Goal: Information Seeking & Learning: Check status

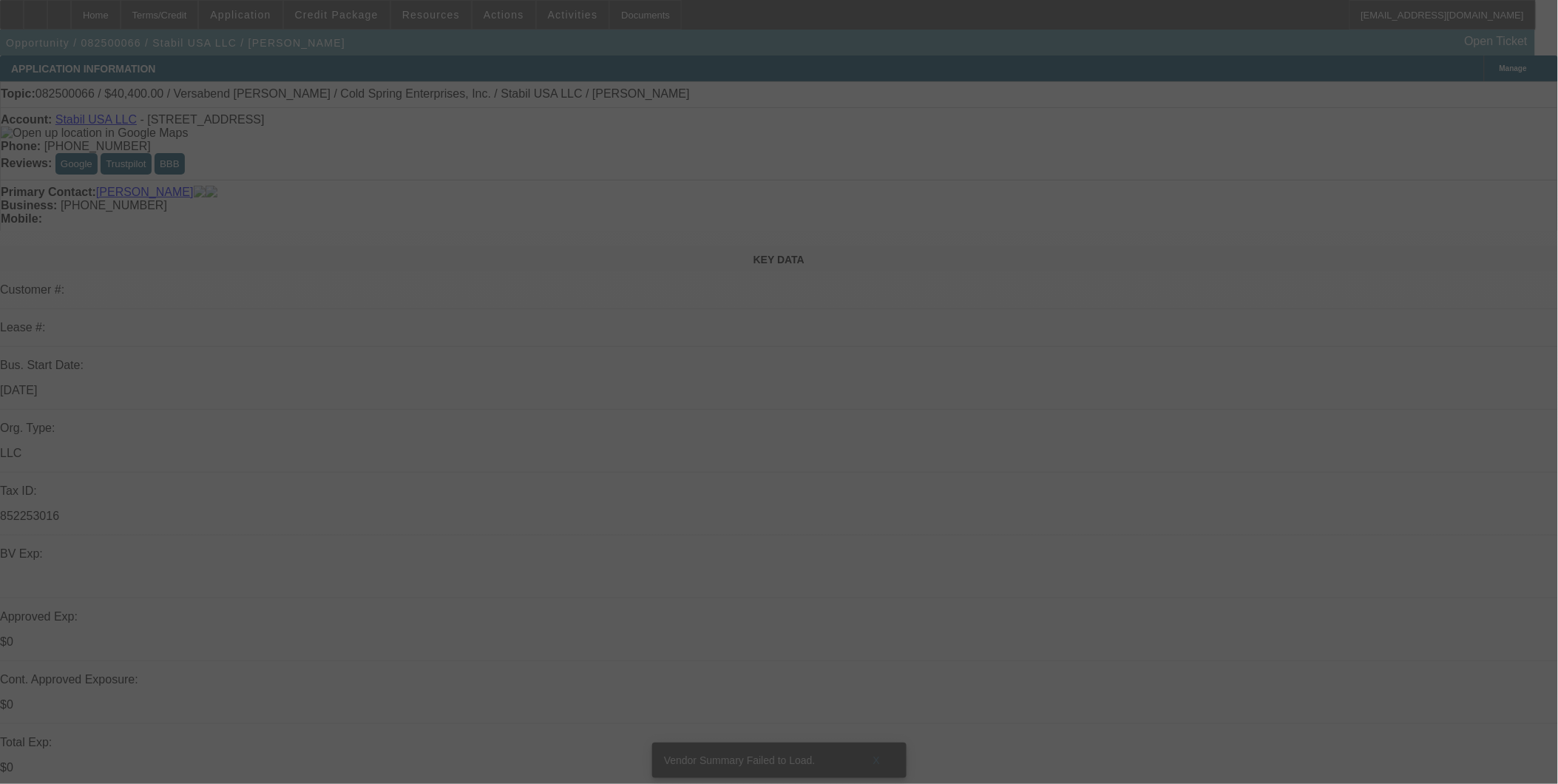
select select "0"
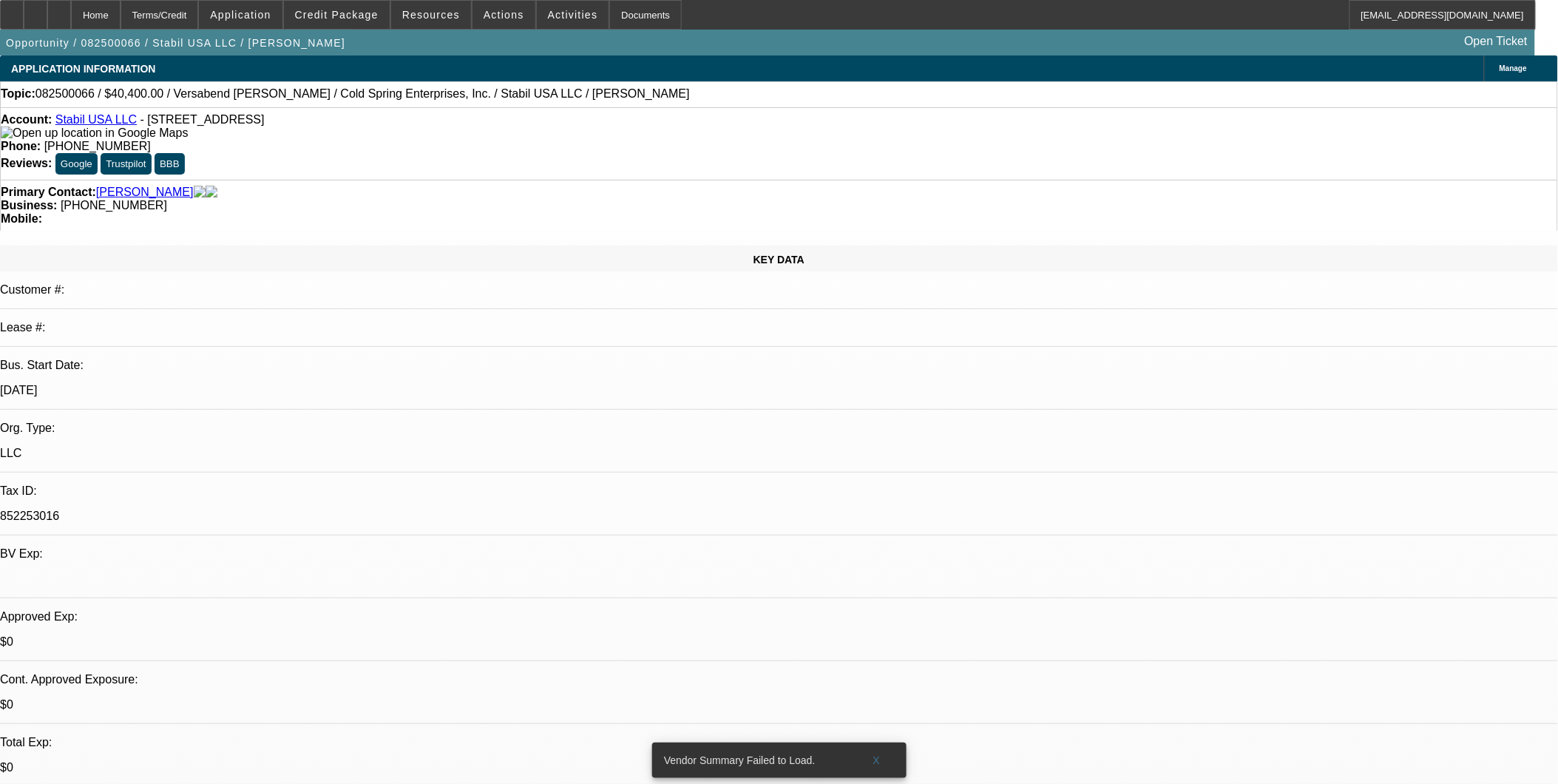
select select "1"
select select "6"
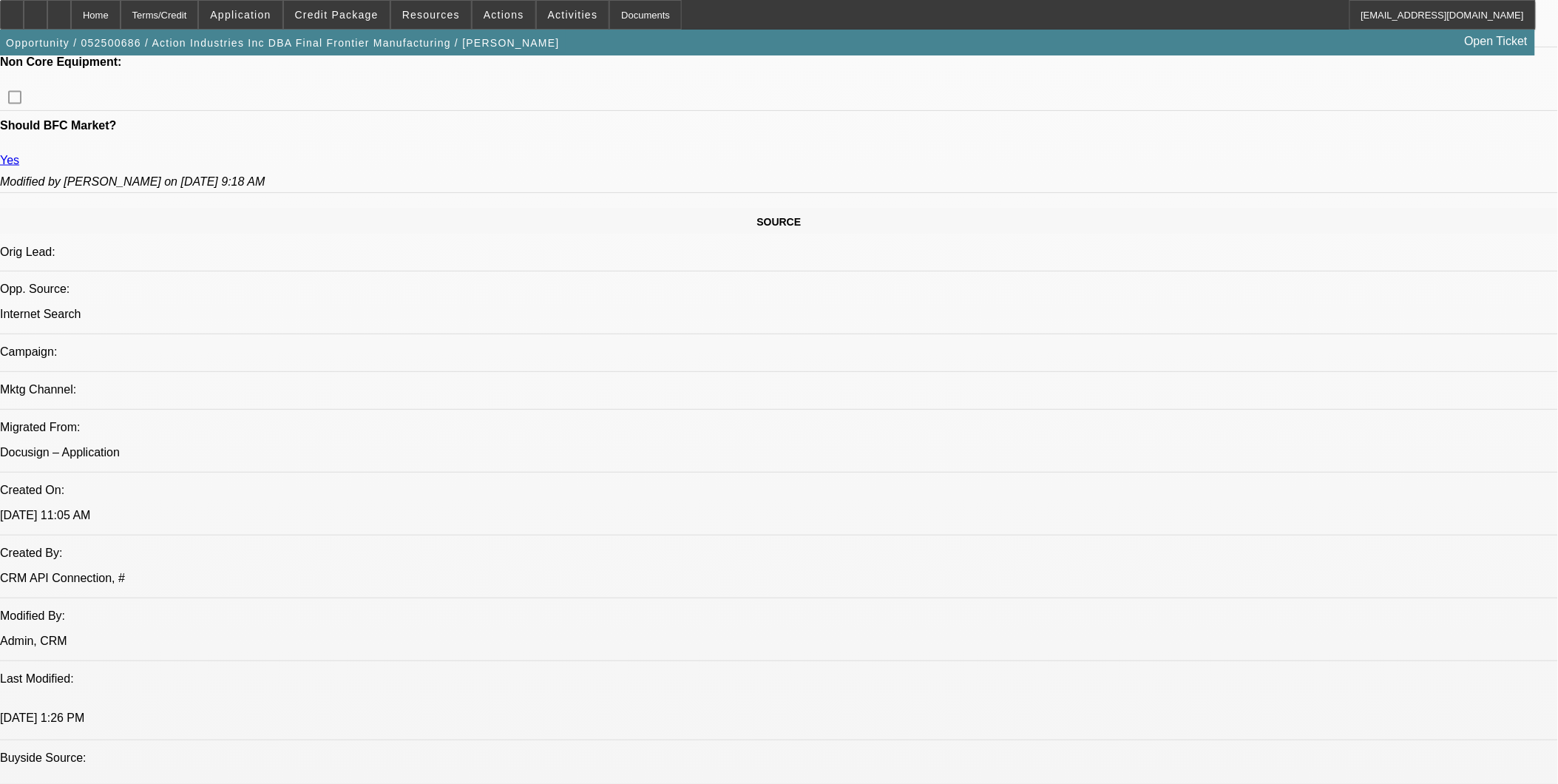
select select "0"
select select "0.1"
select select "0"
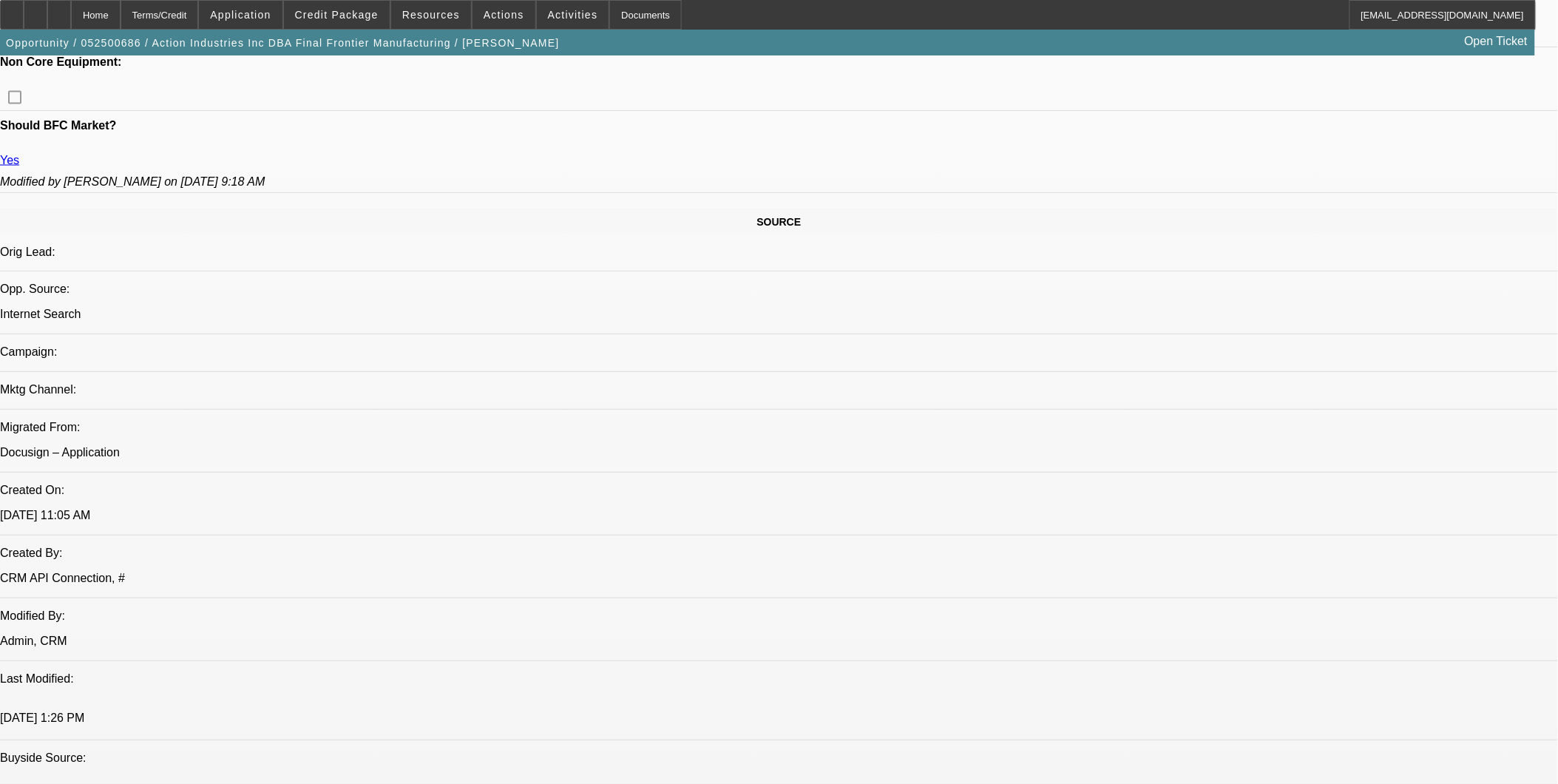
select select "0.1"
select select "0"
select select "0.1"
select select "0"
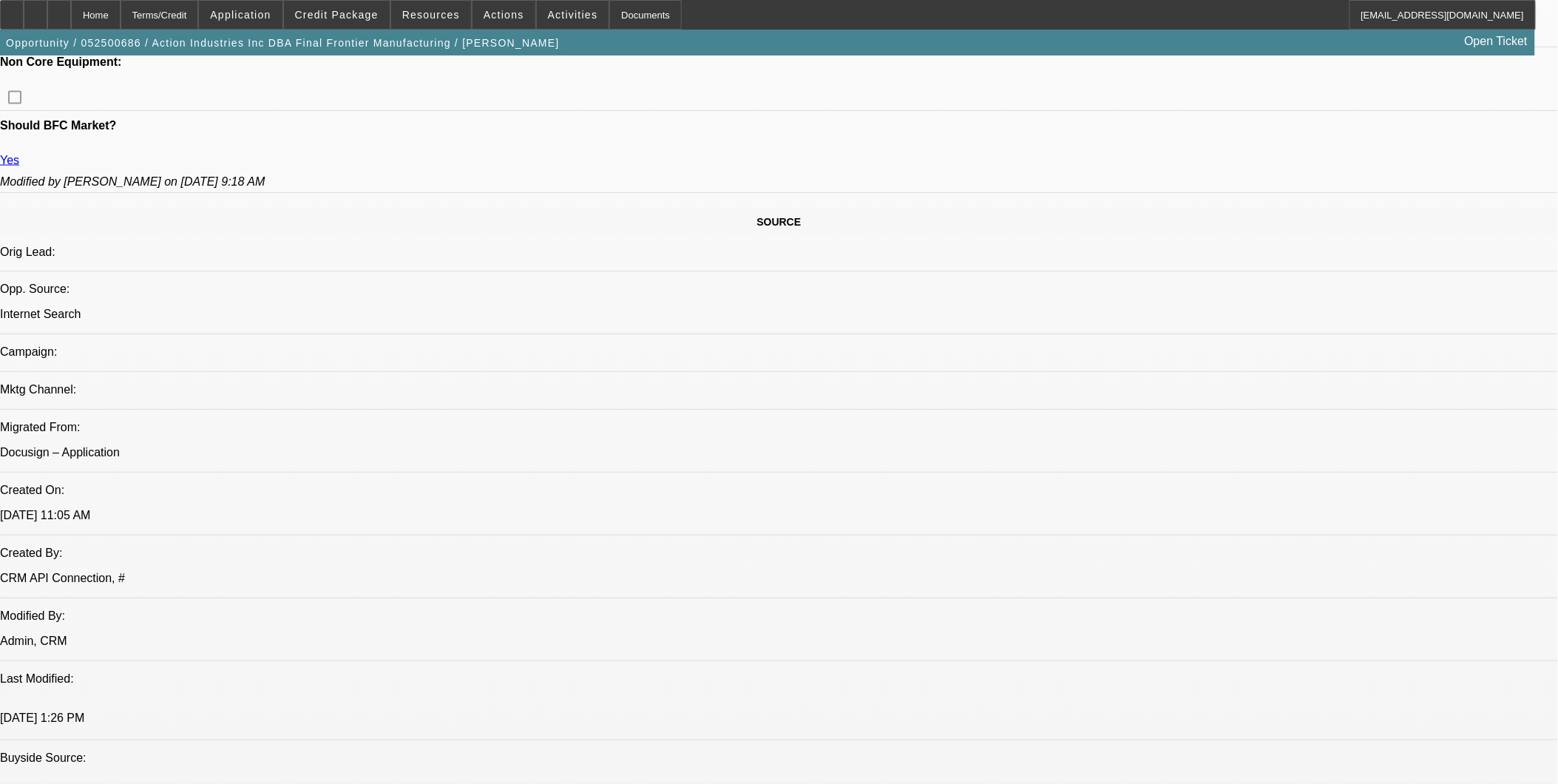
select select "0"
select select "0.1"
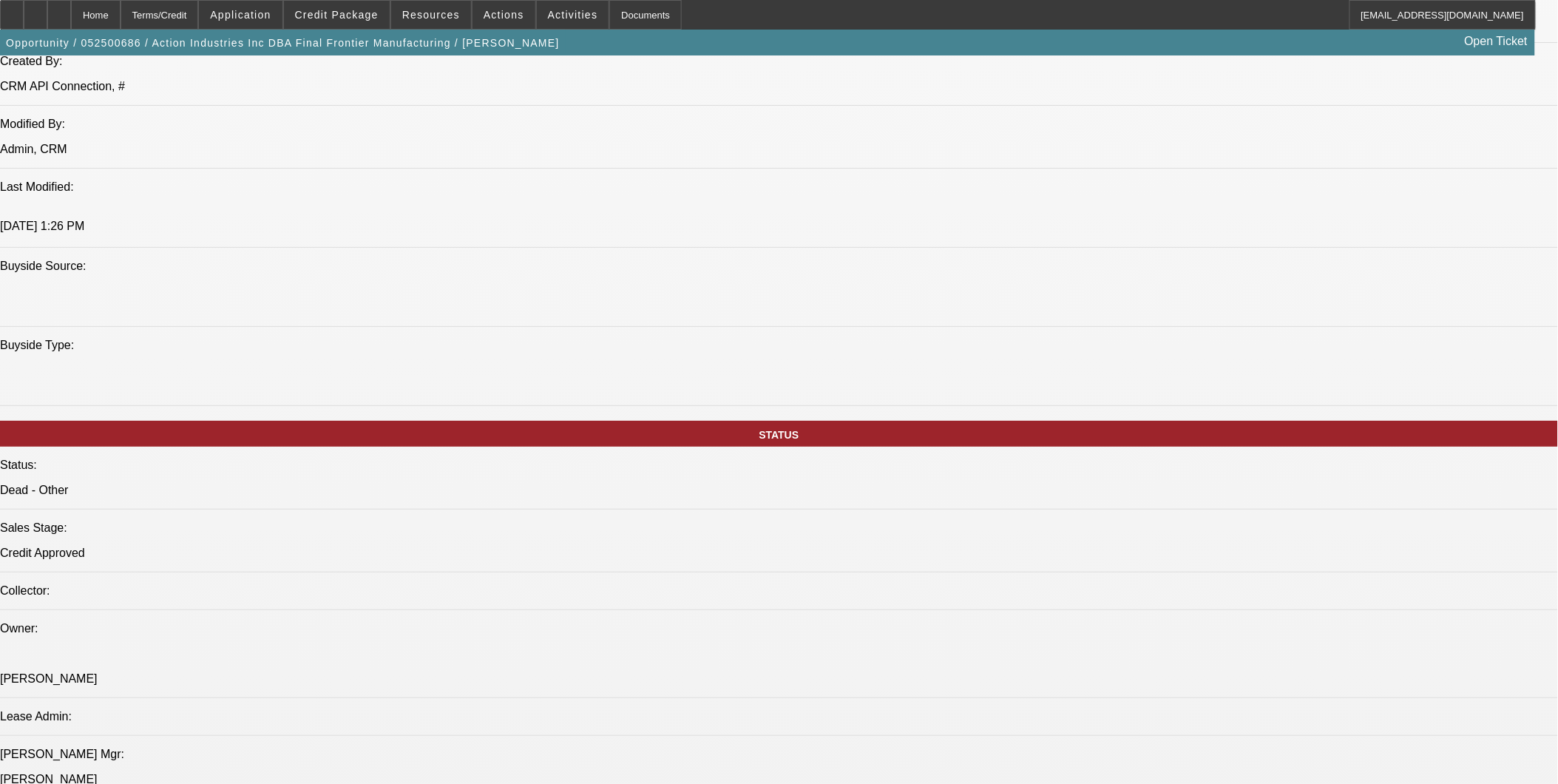
select select "1"
select select "4"
select select "1"
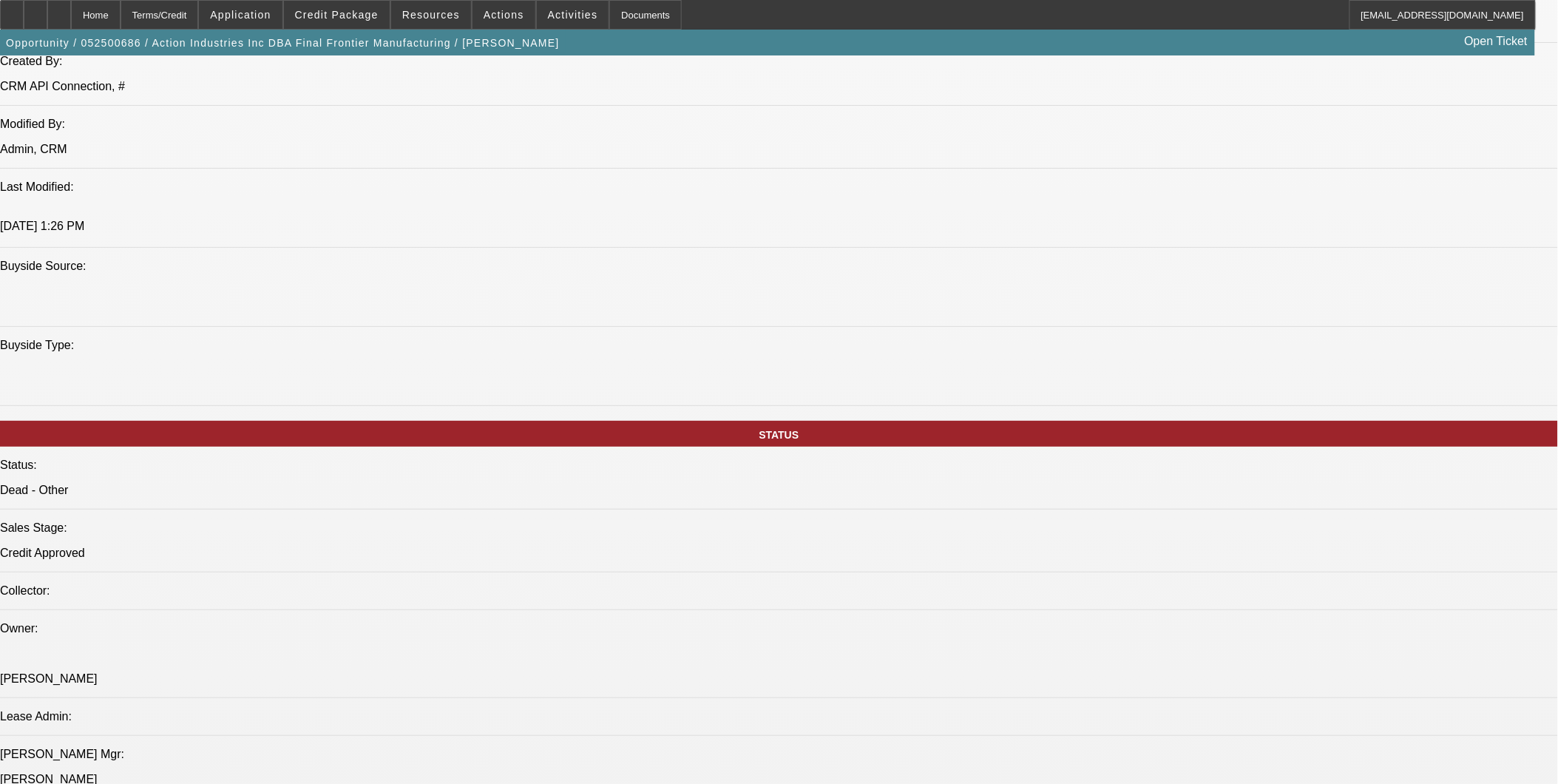
select select "4"
select select "1"
select select "4"
select select "1"
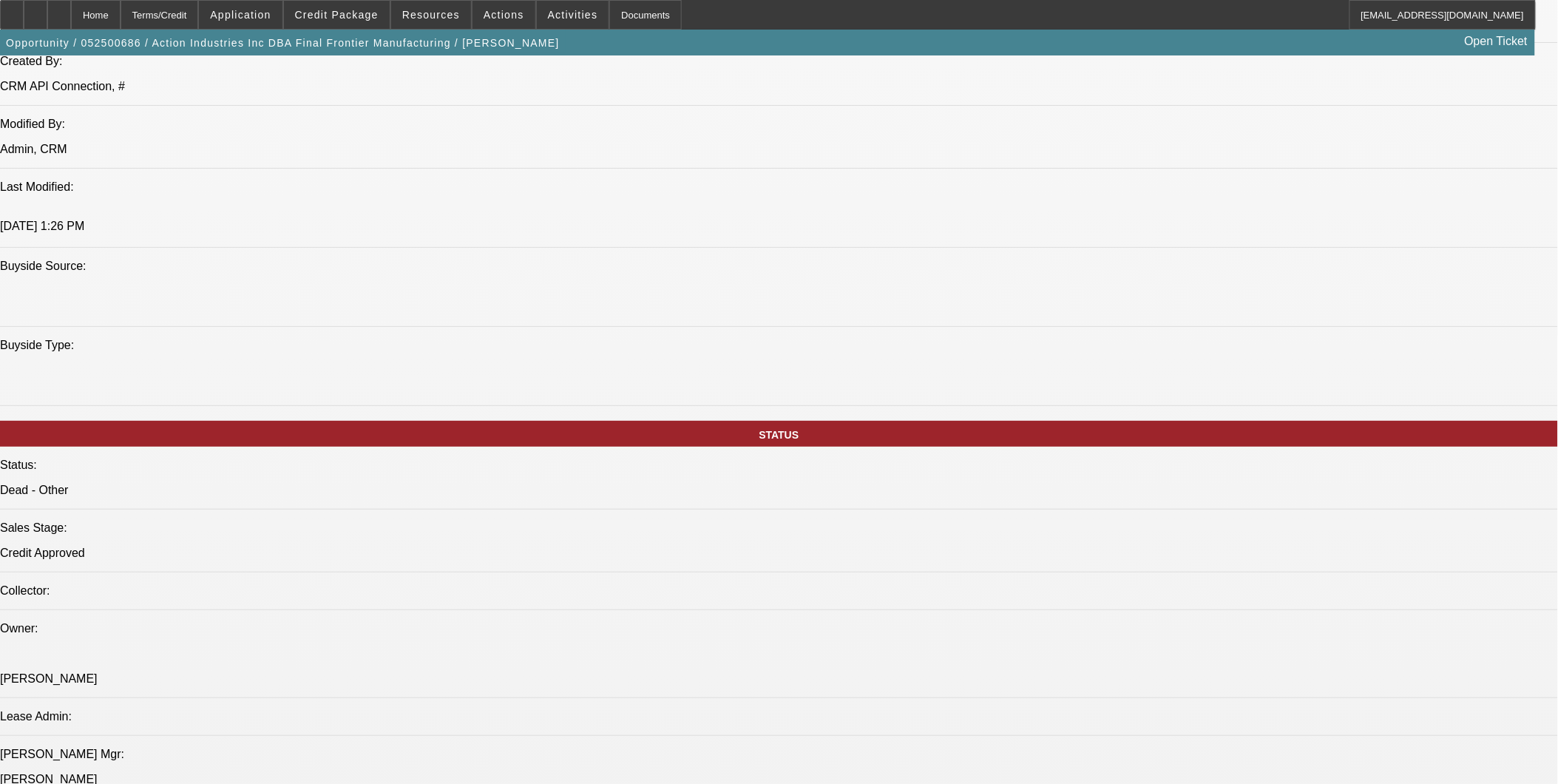
select select "1"
select select "4"
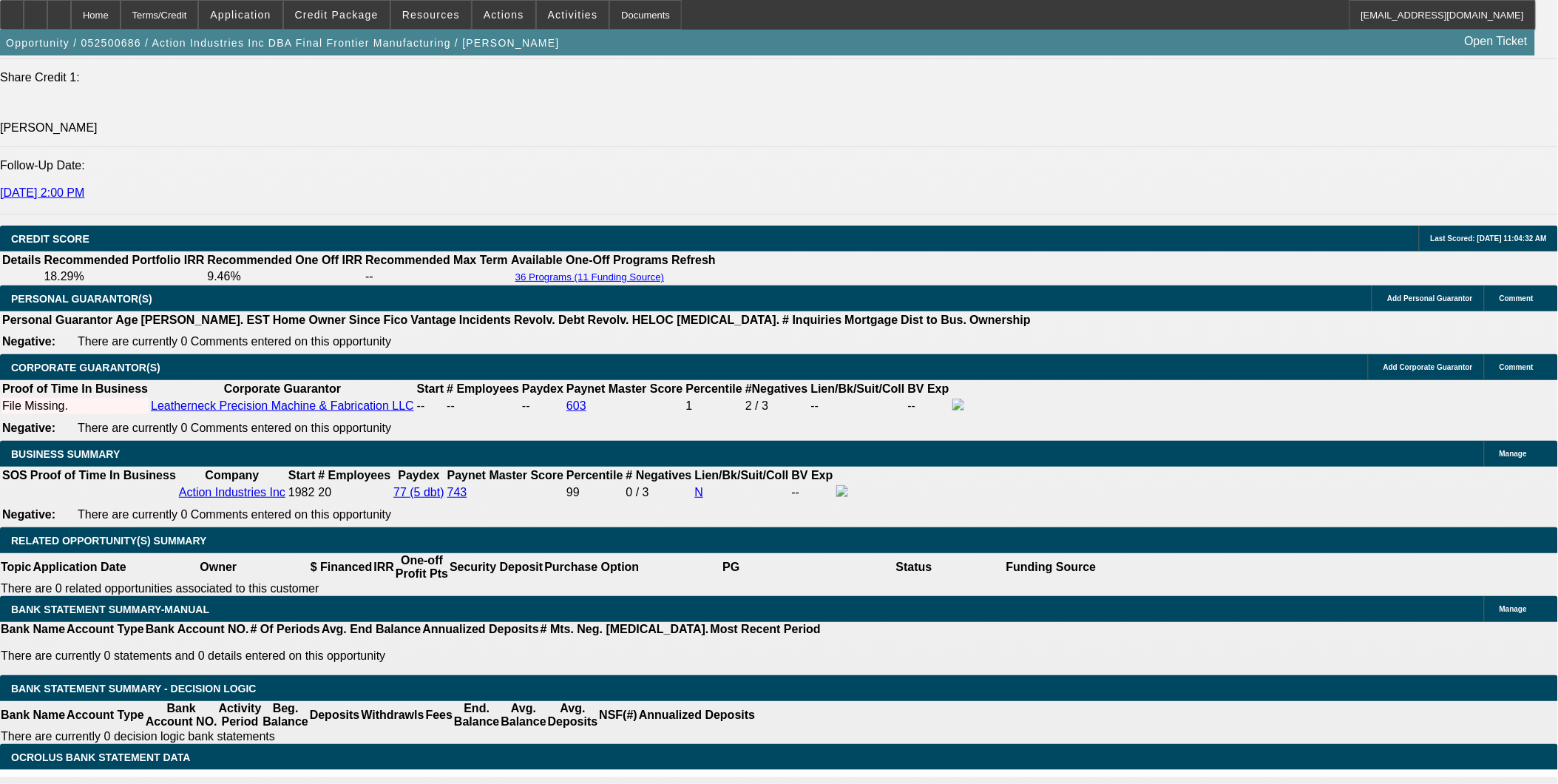
scroll to position [329, 0]
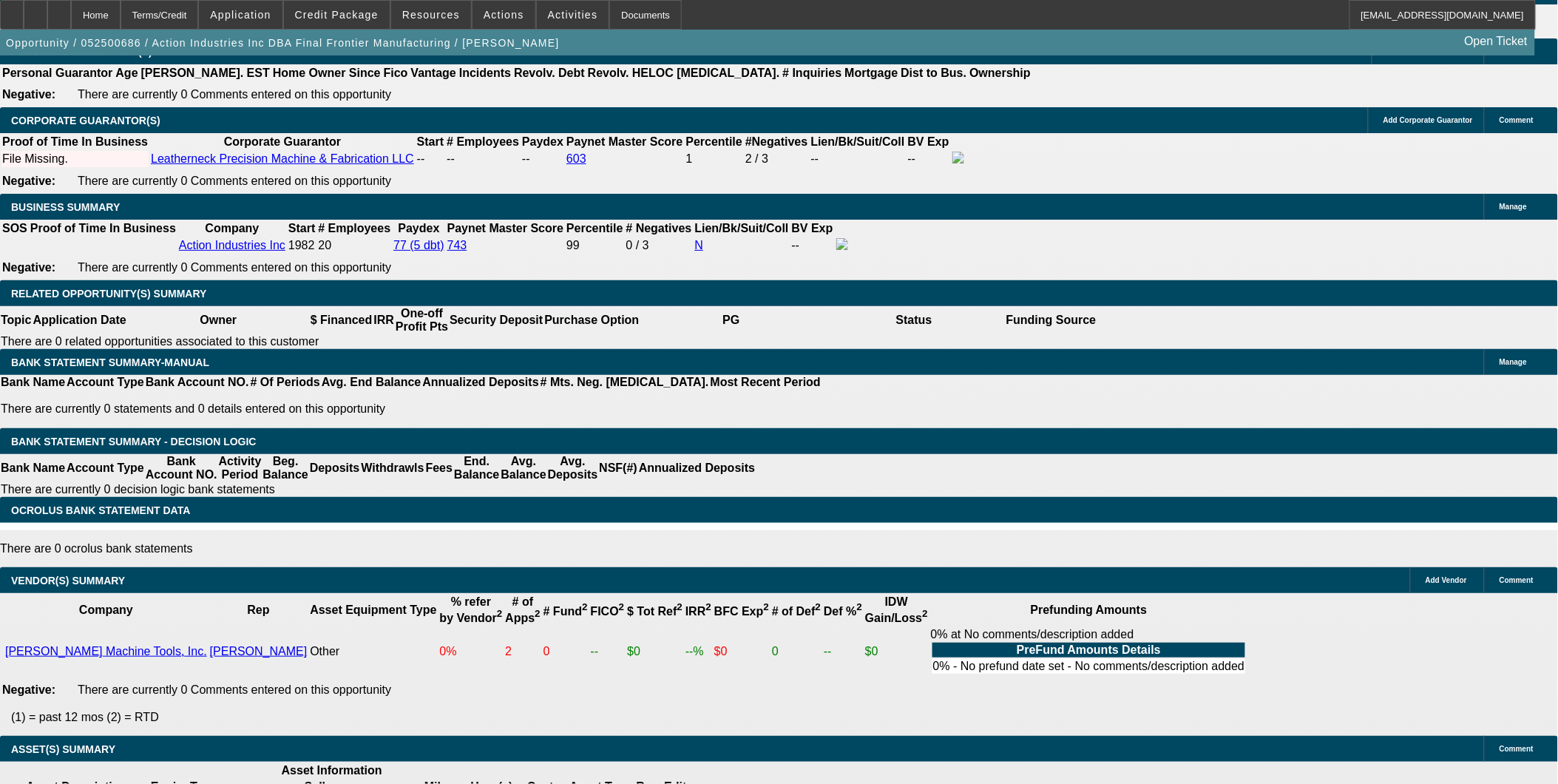
scroll to position [2173, 0]
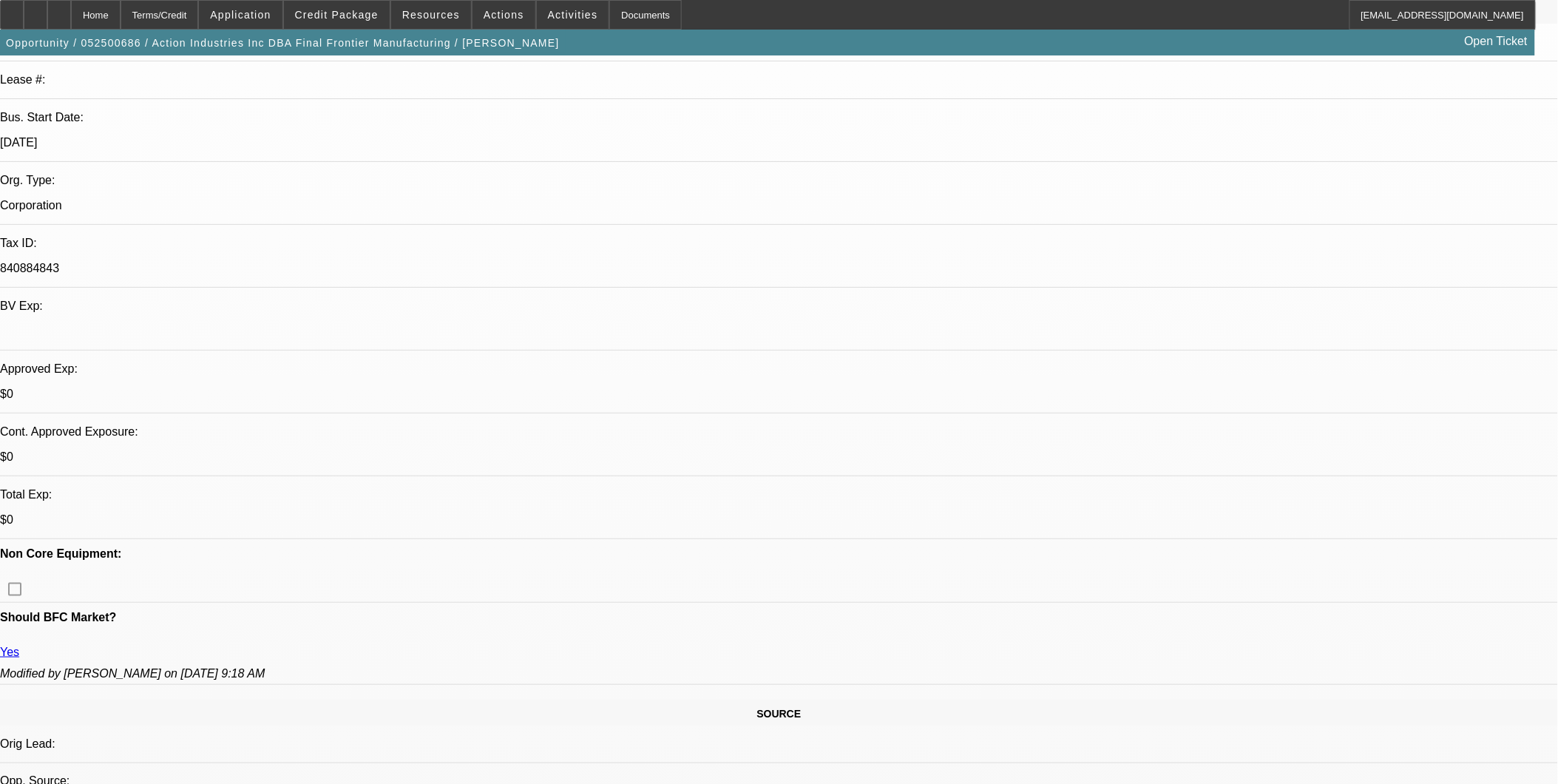
scroll to position [246, 0]
click at [318, 23] on span at bounding box center [336, 15] width 106 height 35
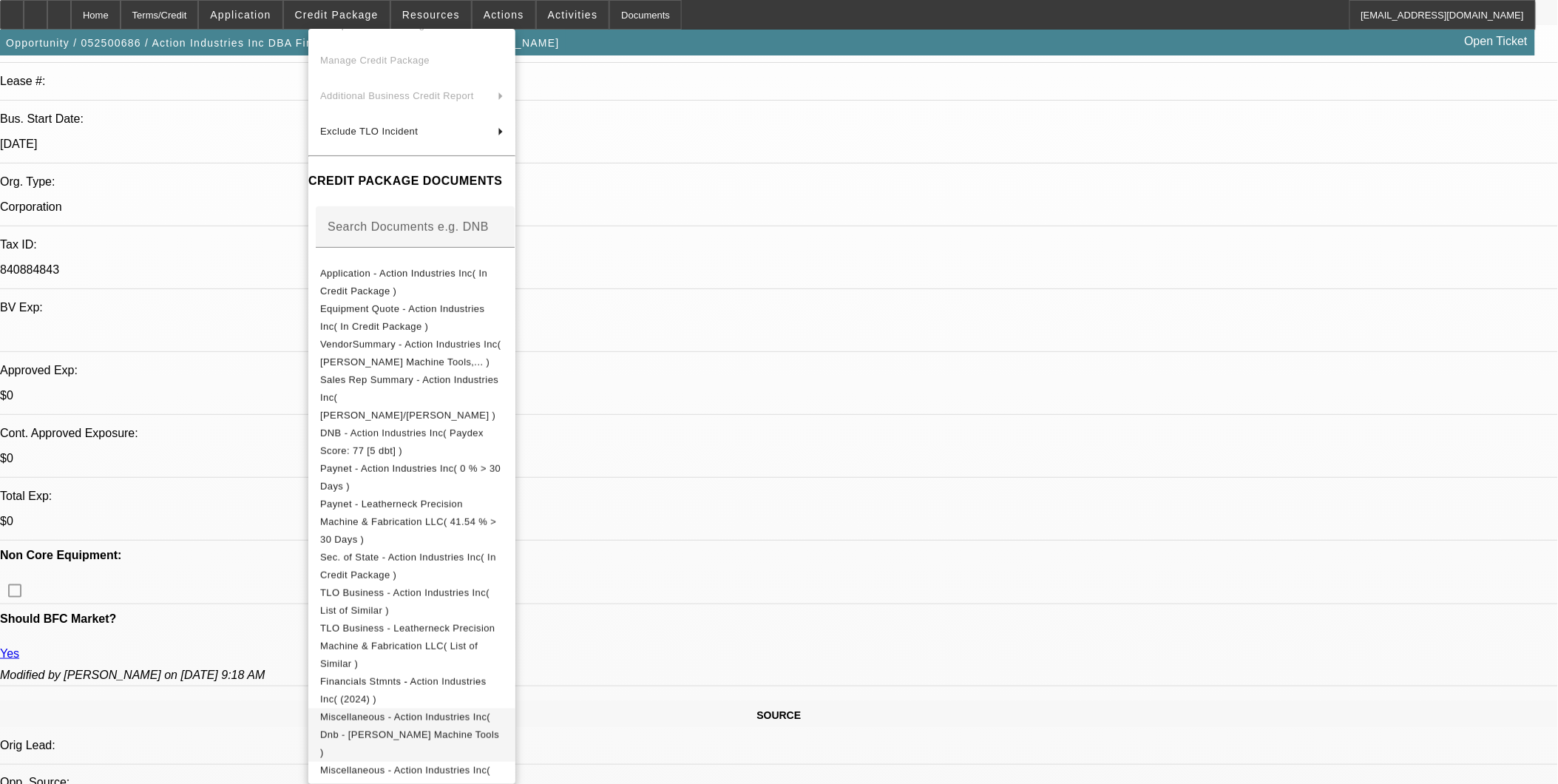
scroll to position [111, 0]
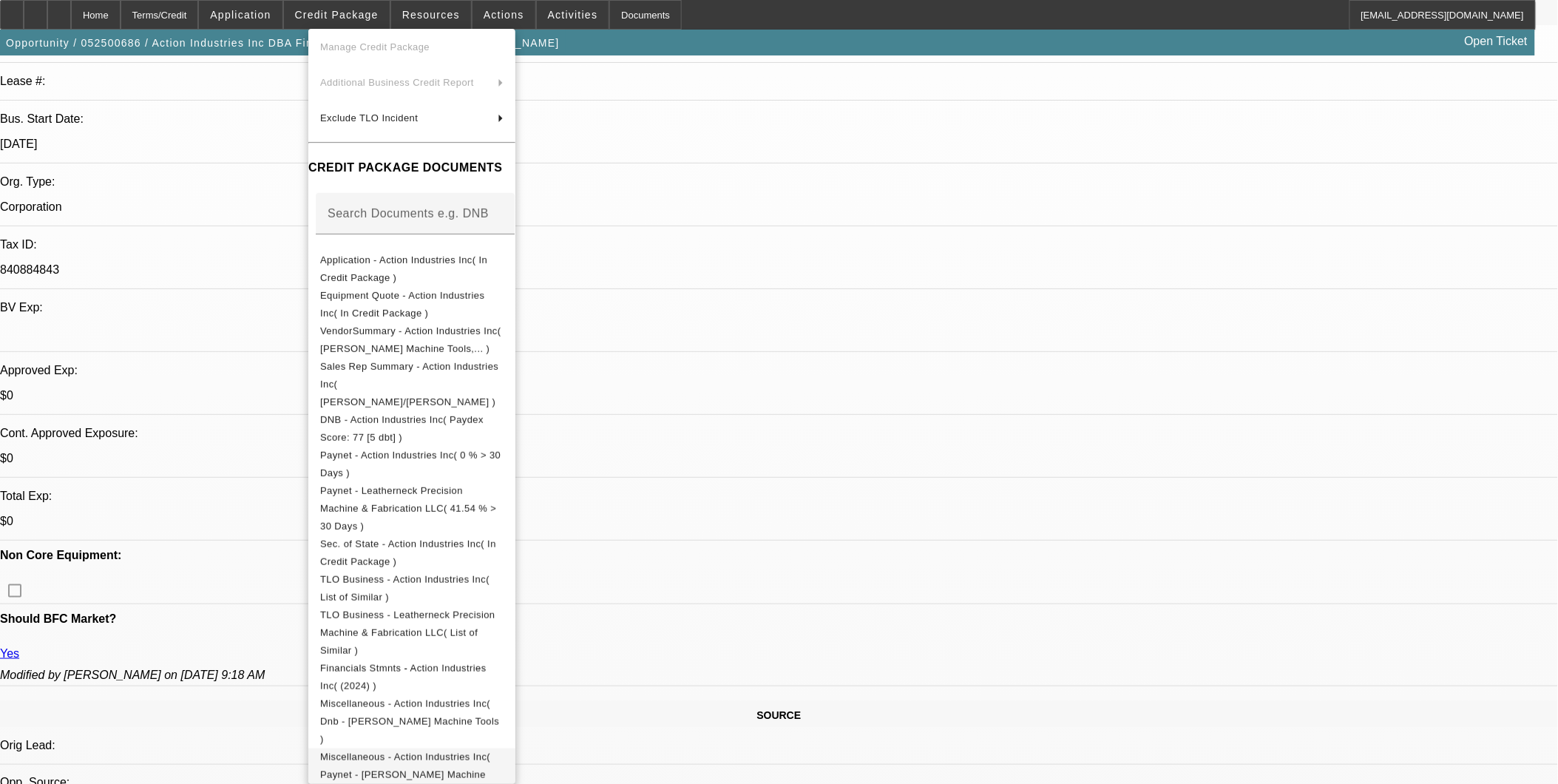
click at [490, 750] on span "Miscellaneous - Action Industries Inc( Paynet - [PERSON_NAME] Machine Tools )" at bounding box center [405, 774] width 170 height 47
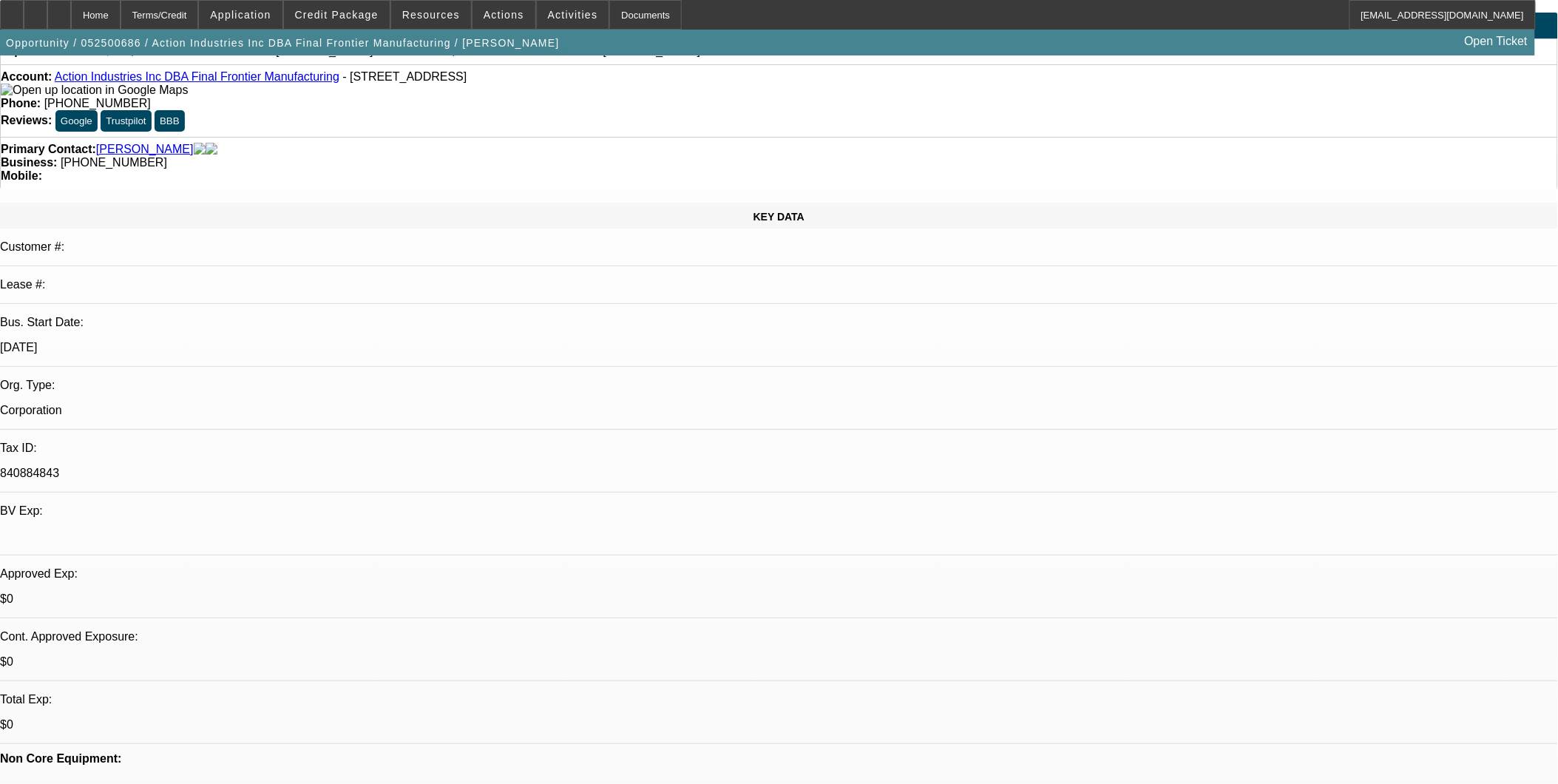
scroll to position [0, 0]
